Goal: Use online tool/utility: Utilize a website feature to perform a specific function

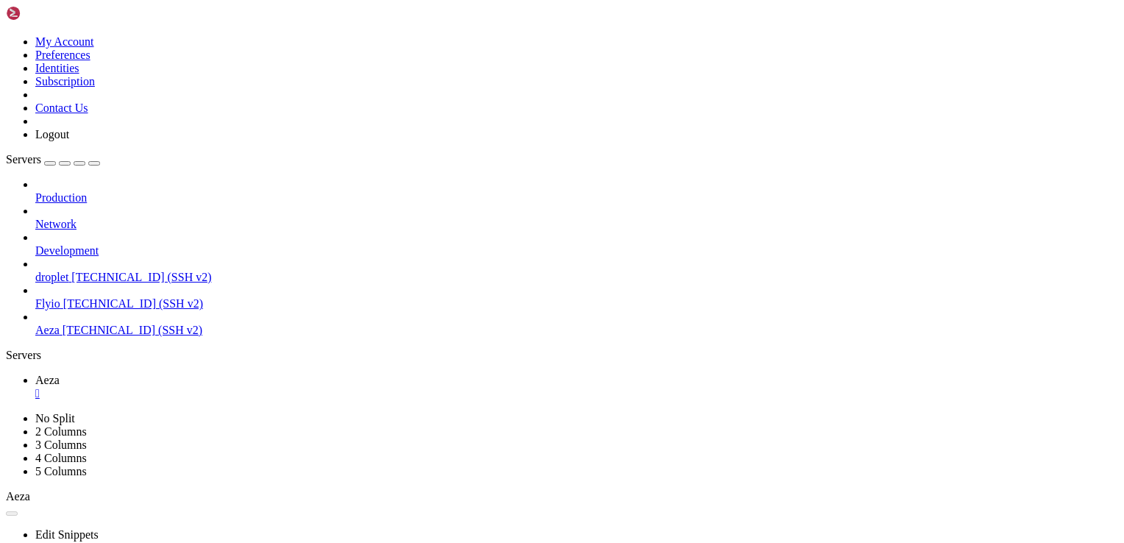
scroll to position [7, 1]
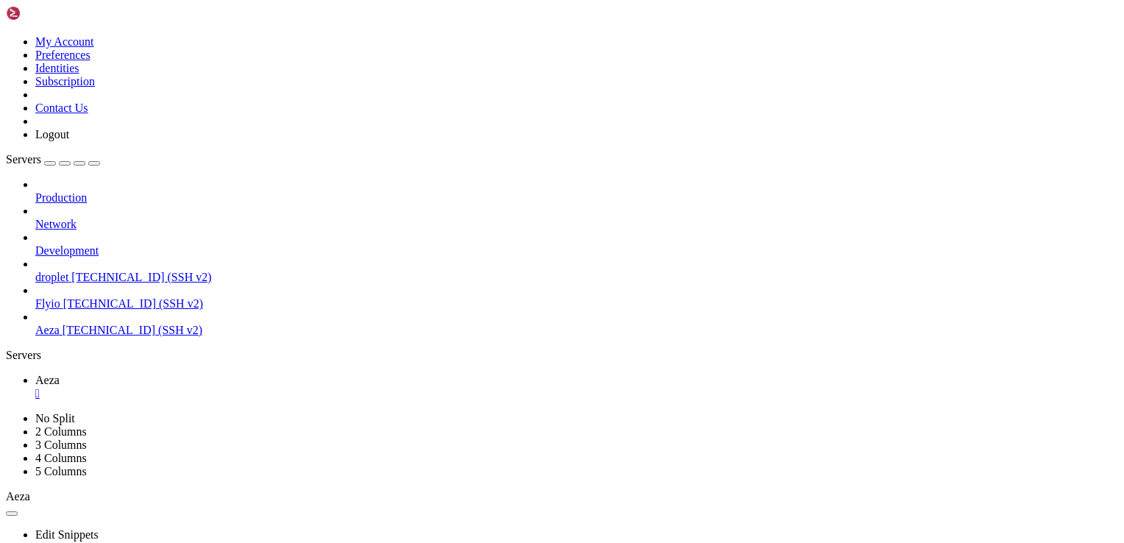
scroll to position [812, 0]
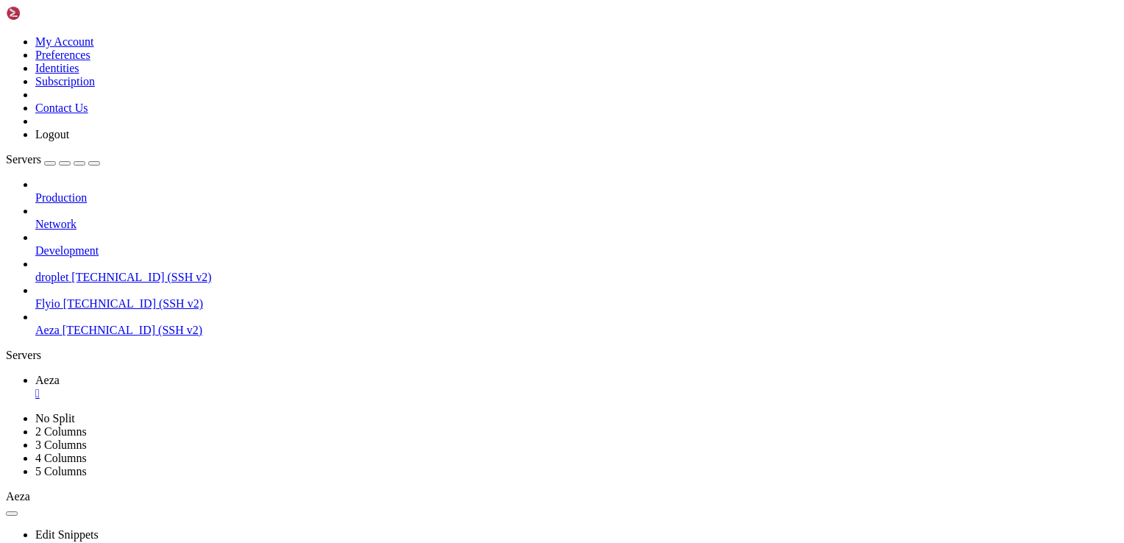
scroll to position [175, 0]
drag, startPoint x: 91, startPoint y: 1060, endPoint x: 13, endPoint y: 1061, distance: 78.7
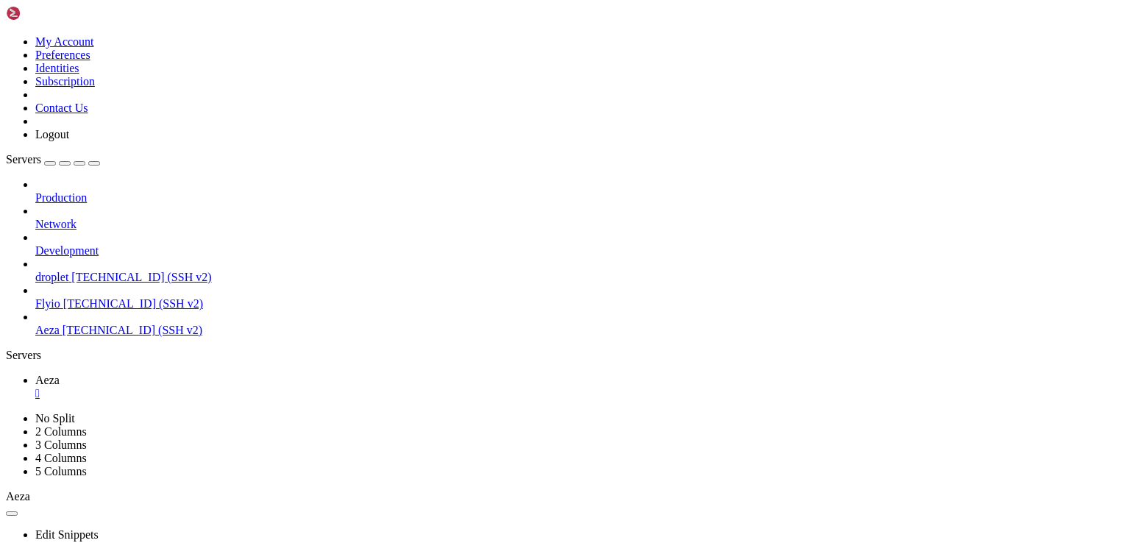
scroll to position [300, 0]
drag, startPoint x: 224, startPoint y: 1075, endPoint x: 14, endPoint y: 960, distance: 239.1
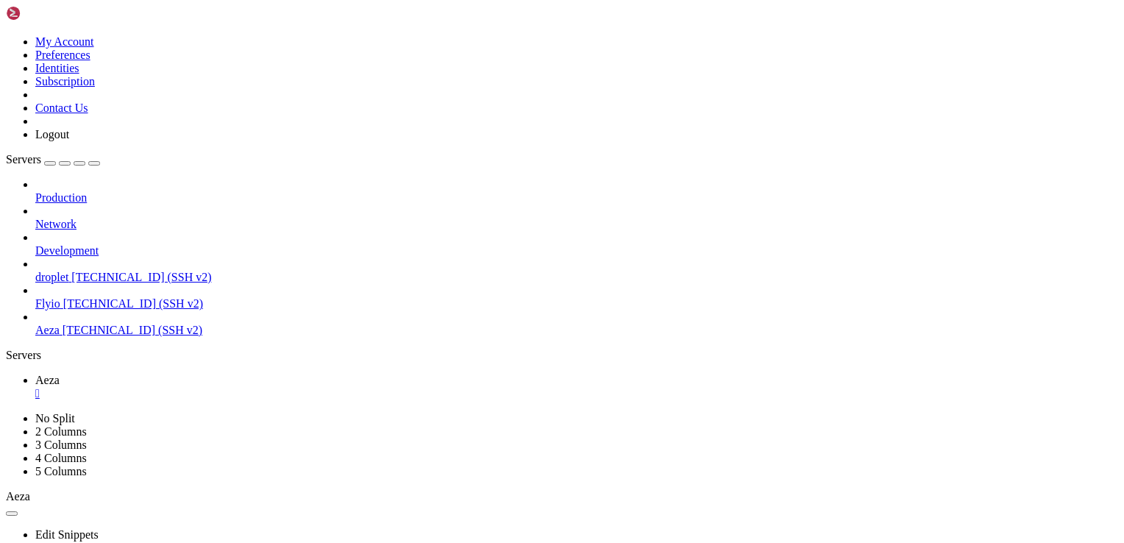
scroll to position [876, 0]
drag, startPoint x: 299, startPoint y: 1069, endPoint x: 178, endPoint y: 966, distance: 159.2
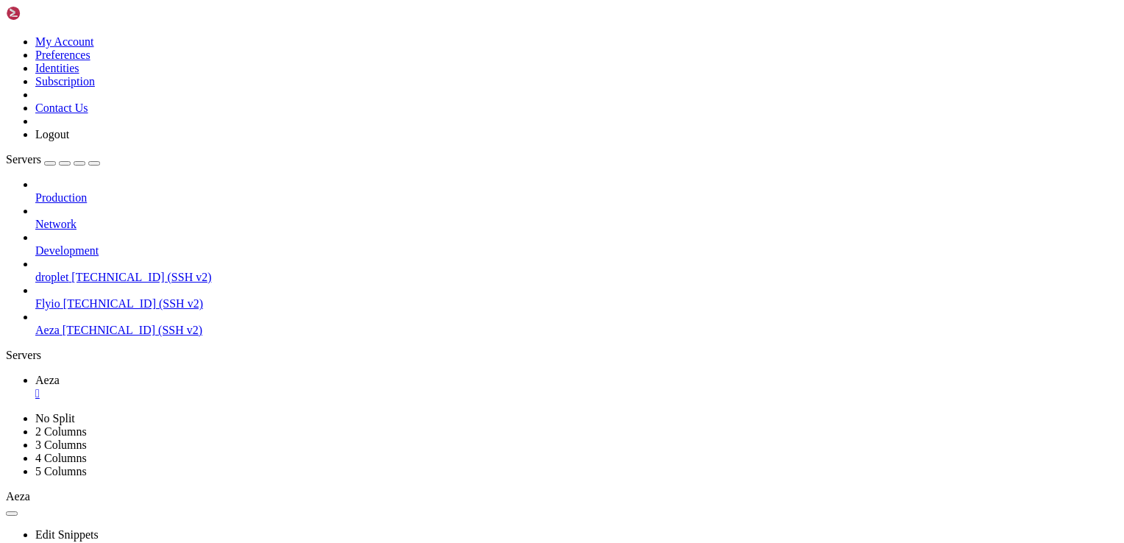
drag, startPoint x: 223, startPoint y: 835, endPoint x: 185, endPoint y: 781, distance: 65.5
drag, startPoint x: 247, startPoint y: 1074, endPoint x: 12, endPoint y: 909, distance: 287.0
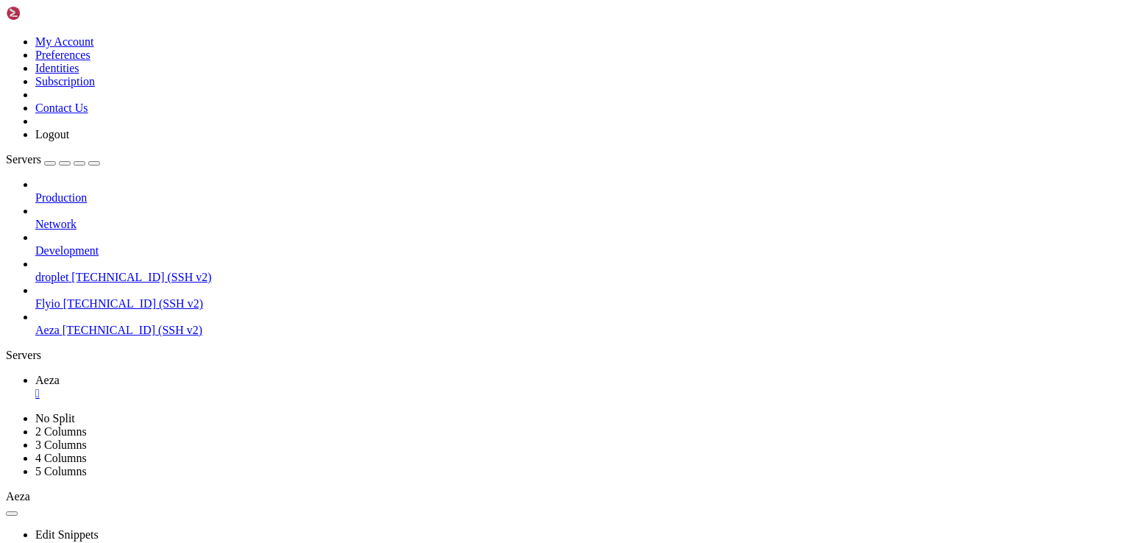
scroll to position [1776, 0]
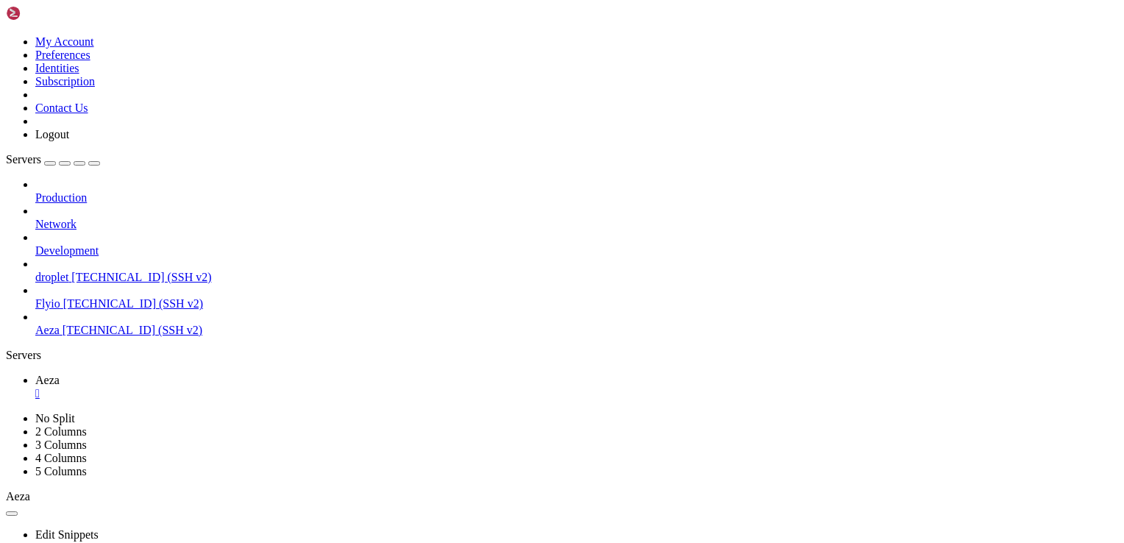
drag, startPoint x: 223, startPoint y: 1075, endPoint x: 13, endPoint y: 963, distance: 237.7
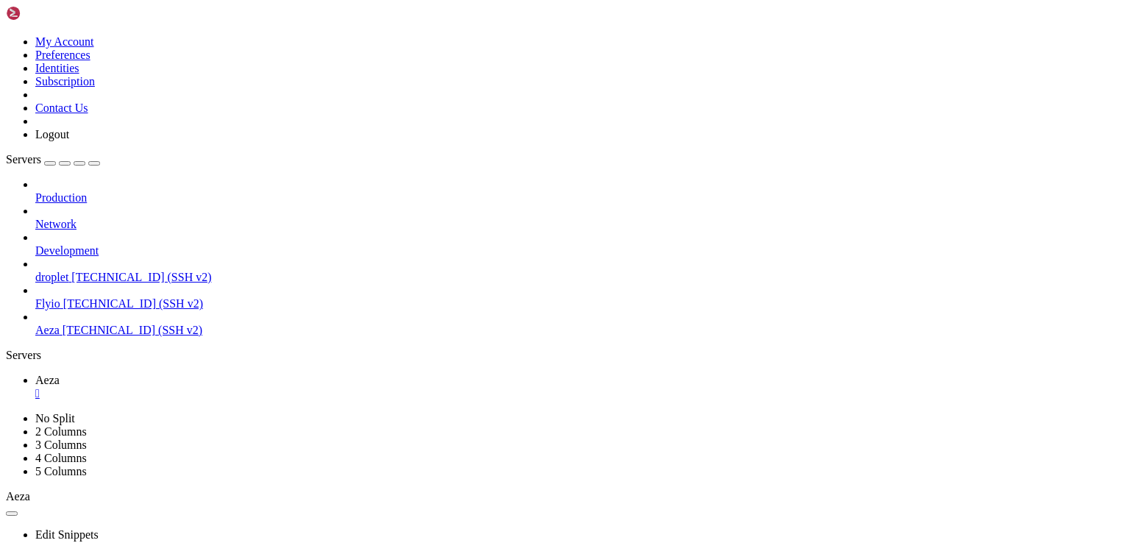
drag, startPoint x: 224, startPoint y: 1081, endPoint x: 112, endPoint y: 1045, distance: 117.5
drag, startPoint x: 208, startPoint y: 1075, endPoint x: 15, endPoint y: 1034, distance: 197.9
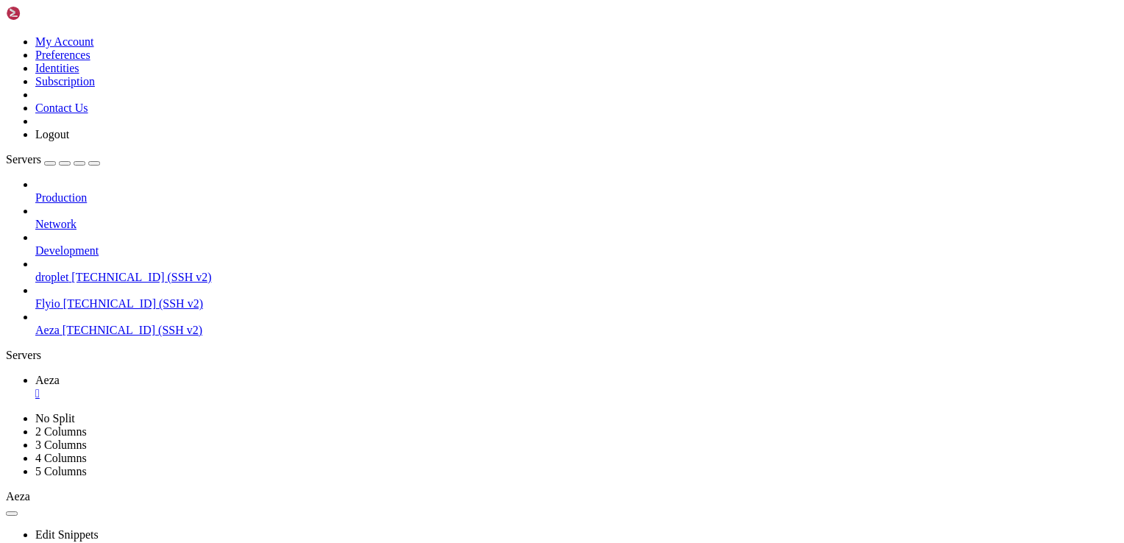
drag, startPoint x: 15, startPoint y: 1034, endPoint x: 207, endPoint y: 1078, distance: 197.8
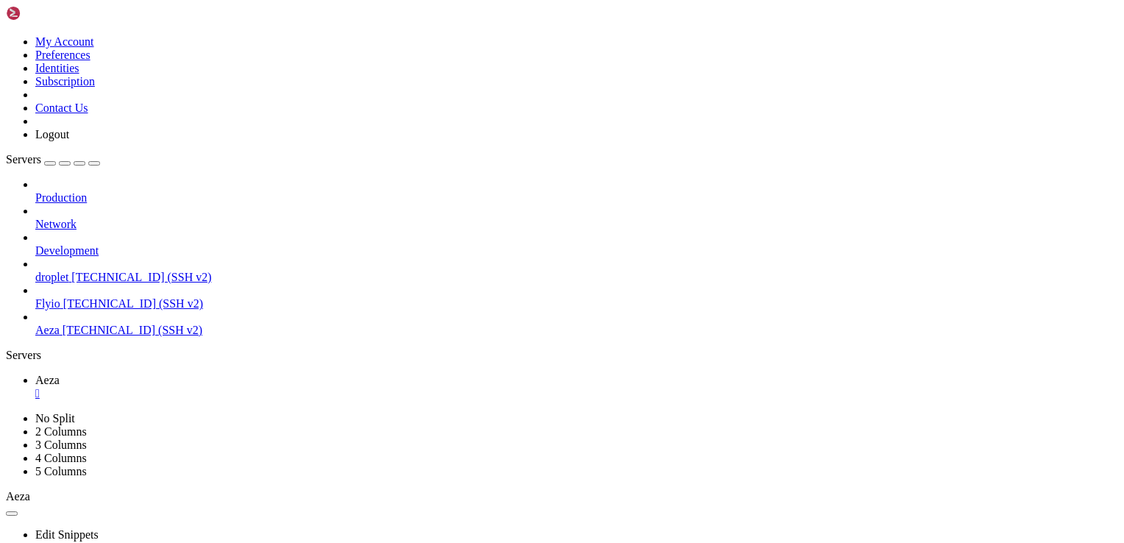
scroll to position [2039, 0]
drag, startPoint x: 402, startPoint y: 1079, endPoint x: 381, endPoint y: 963, distance: 117.3
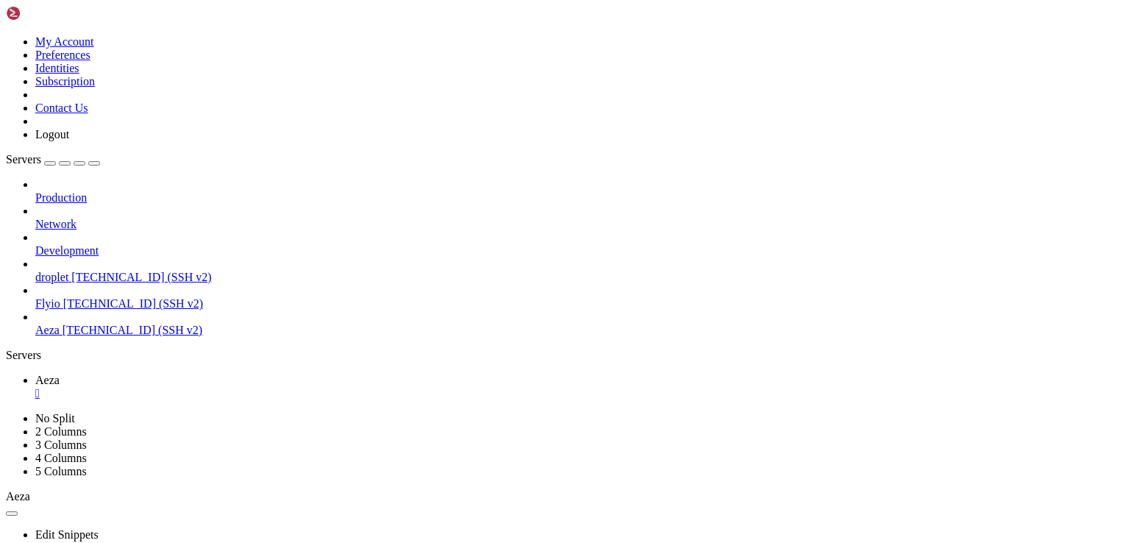
drag, startPoint x: 364, startPoint y: 1082, endPoint x: 258, endPoint y: 996, distance: 136.6
drag, startPoint x: 41, startPoint y: 1021, endPoint x: 231, endPoint y: 1072, distance: 196.7
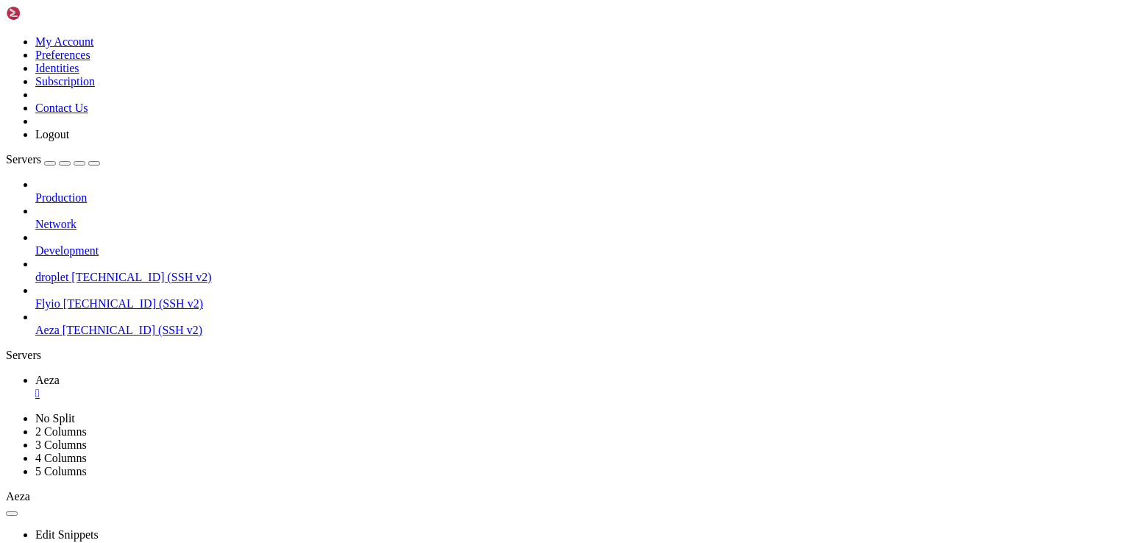
scroll to position [3753, 0]
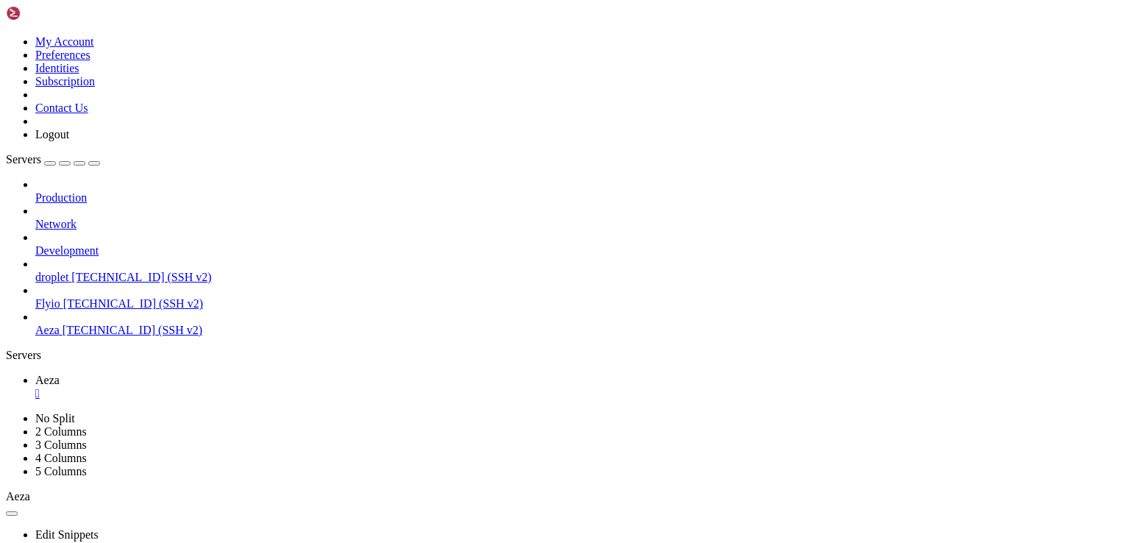
drag, startPoint x: 204, startPoint y: 974, endPoint x: 575, endPoint y: 969, distance: 370.9
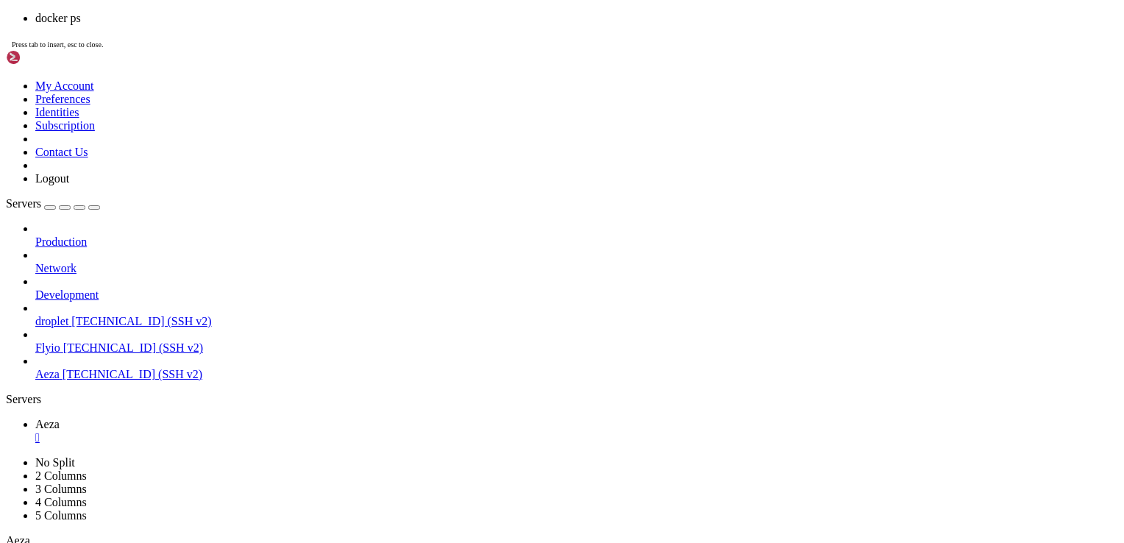
scroll to position [4328, 0]
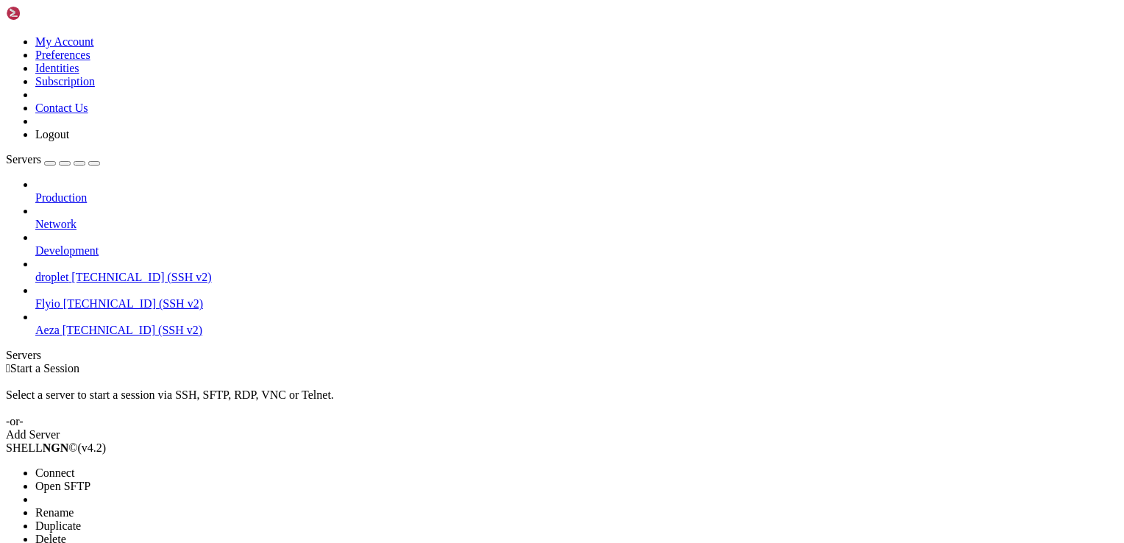
click at [74, 467] on span "Connect" at bounding box center [54, 473] width 39 height 13
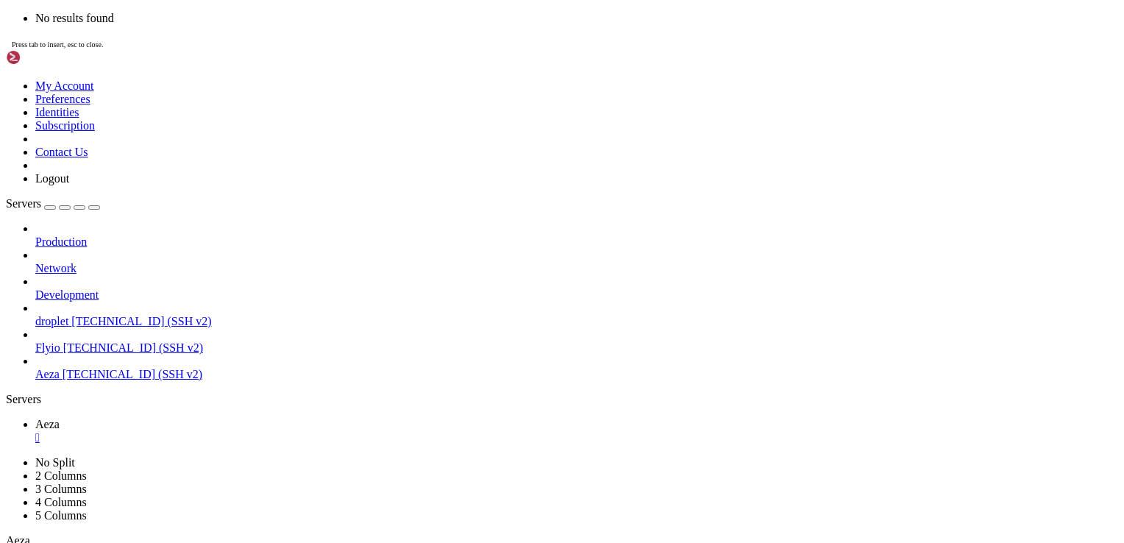
scroll to position [462, 0]
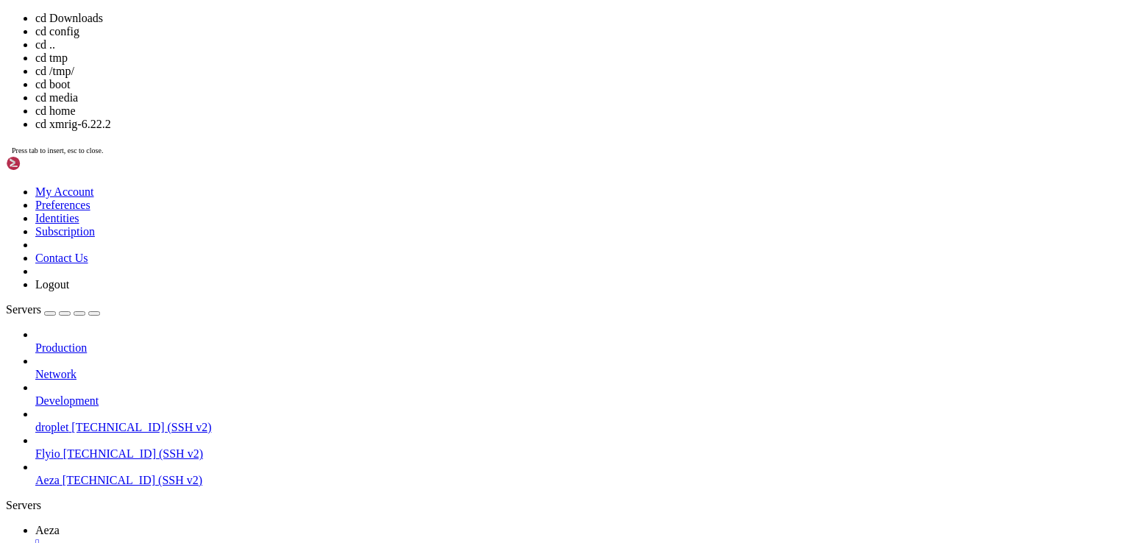
scroll to position [41, 0]
drag, startPoint x: 186, startPoint y: 1210, endPoint x: 374, endPoint y: 1205, distance: 187.7
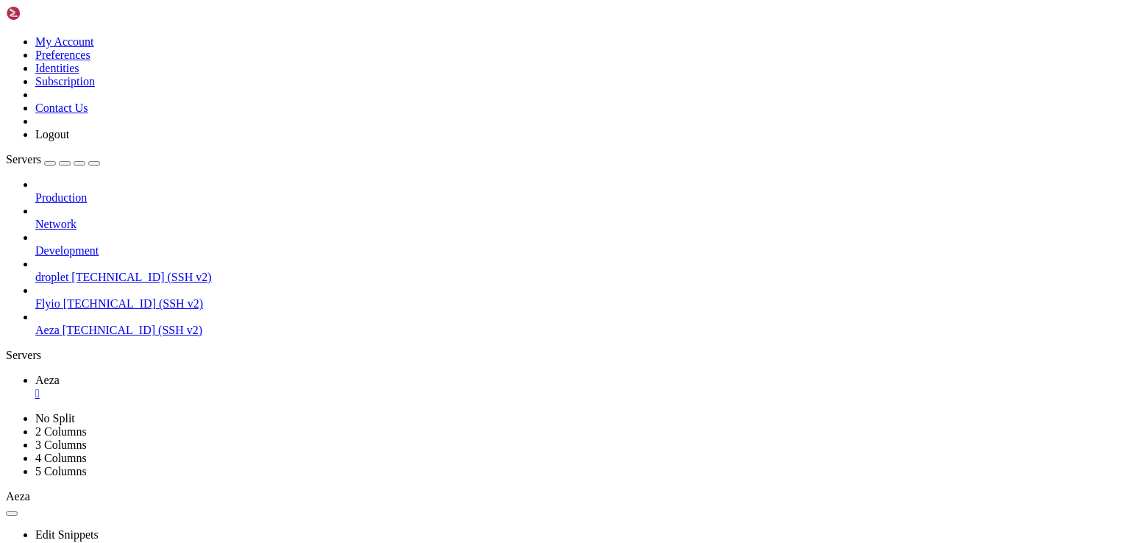
scroll to position [1976, 0]
drag, startPoint x: 326, startPoint y: 1076, endPoint x: 11, endPoint y: 984, distance: 328.1
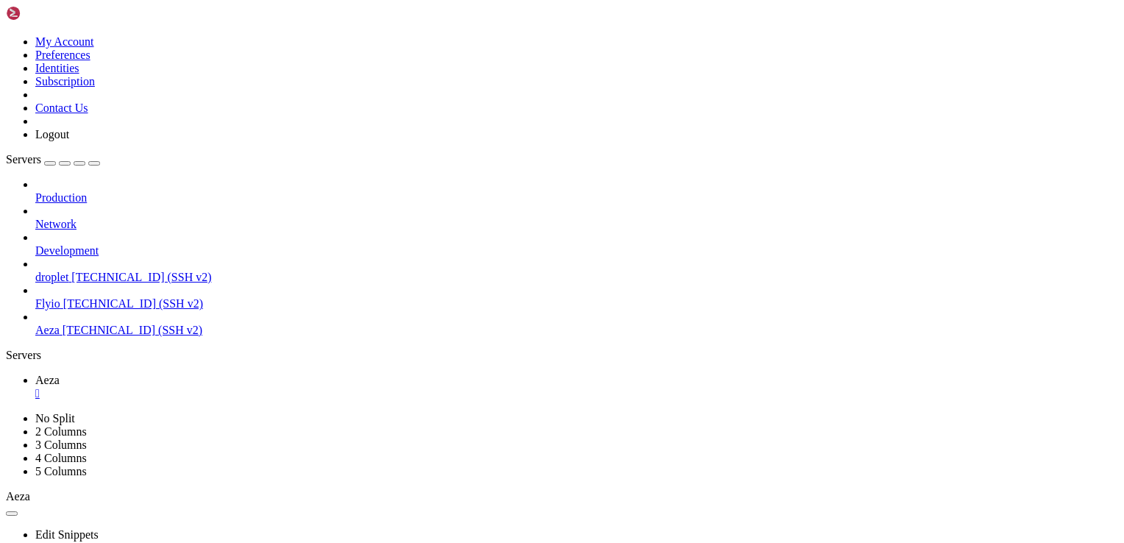
scroll to position [2039, 0]
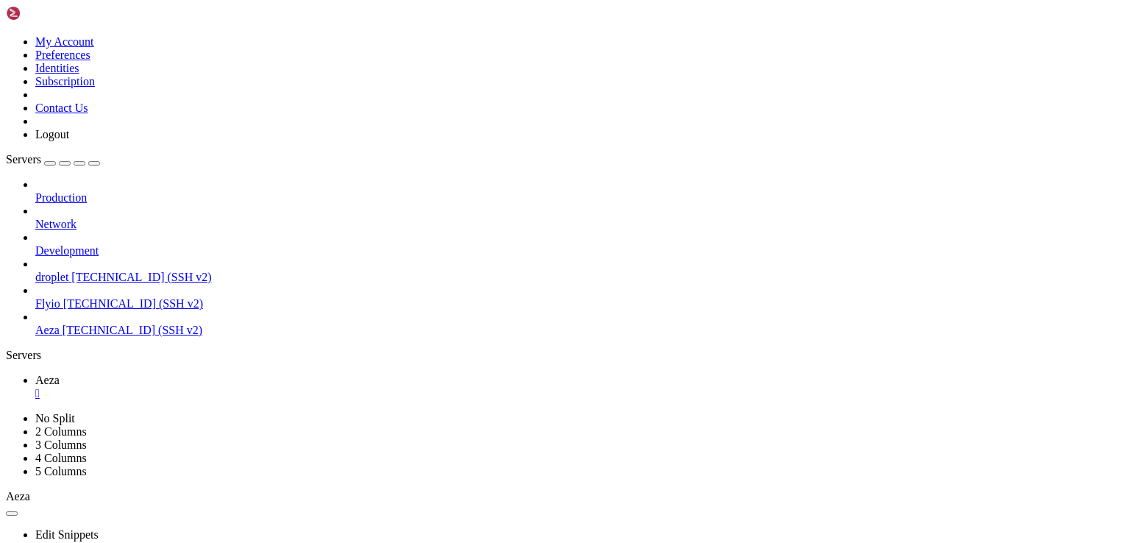
drag, startPoint x: 99, startPoint y: 666, endPoint x: 569, endPoint y: 1065, distance: 617.0
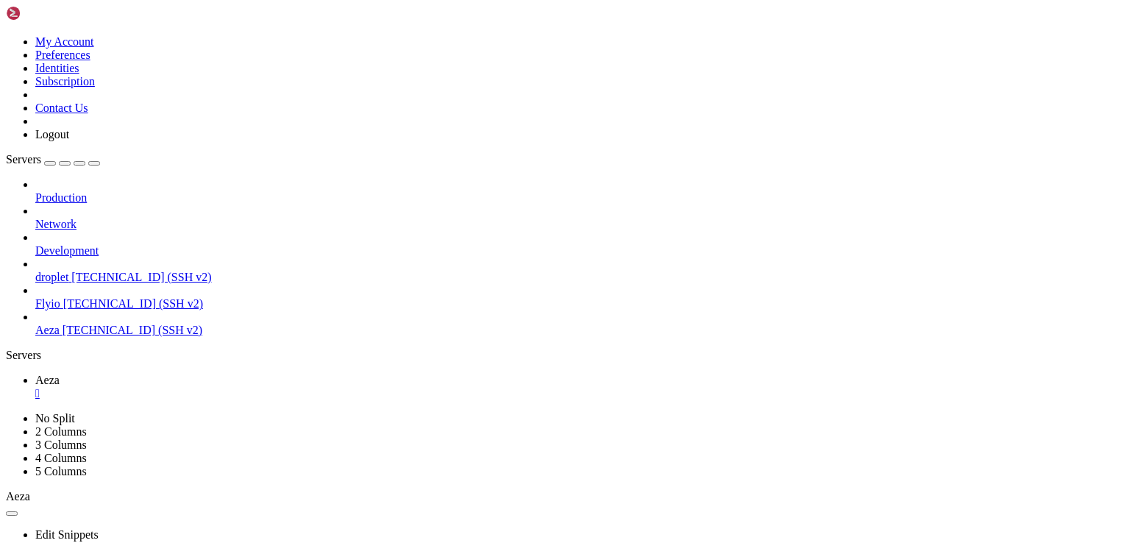
drag, startPoint x: 260, startPoint y: 1064, endPoint x: 37, endPoint y: 931, distance: 259.7
